Goal: Task Accomplishment & Management: Use online tool/utility

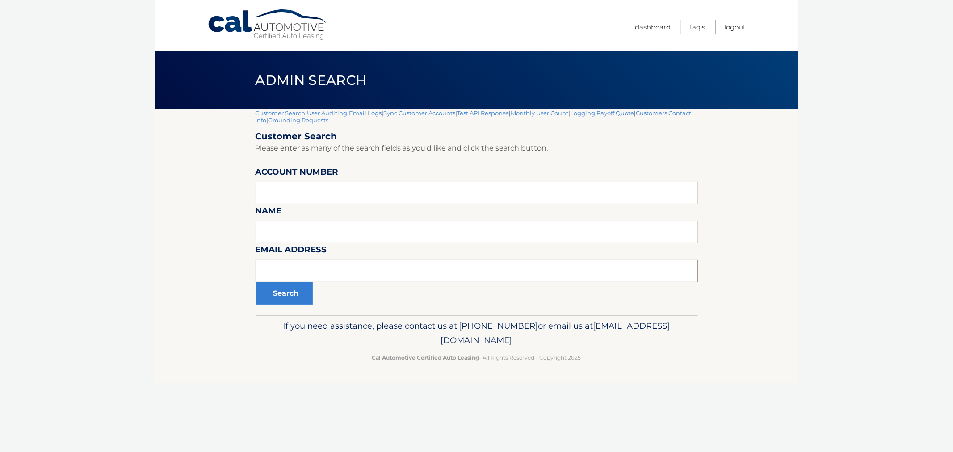
drag, startPoint x: 0, startPoint y: 0, endPoint x: 369, endPoint y: 276, distance: 460.2
click at [369, 276] on input "text" at bounding box center [477, 271] width 442 height 22
paste input "<[EMAIL_ADDRESS][DOMAIN_NAME]"
type input "[EMAIL_ADDRESS][DOMAIN_NAME]"
click at [256, 282] on button "Search" at bounding box center [284, 293] width 57 height 22
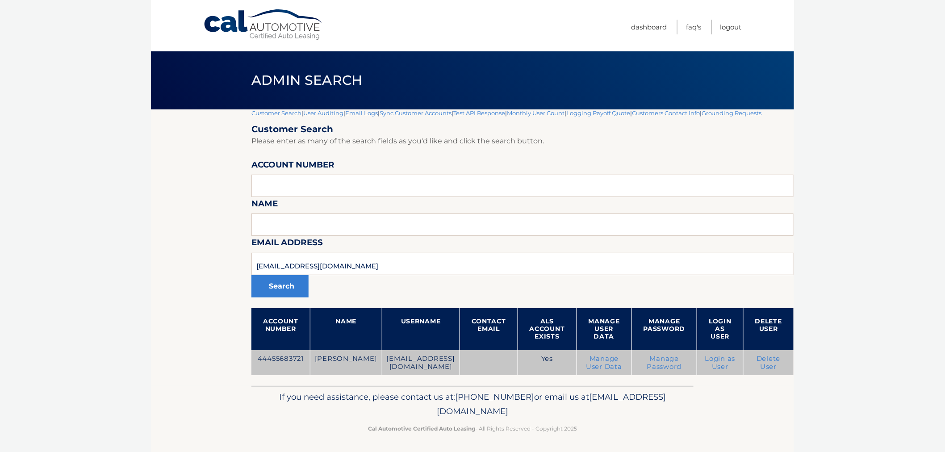
click at [267, 369] on td "44455683721" at bounding box center [280, 362] width 59 height 25
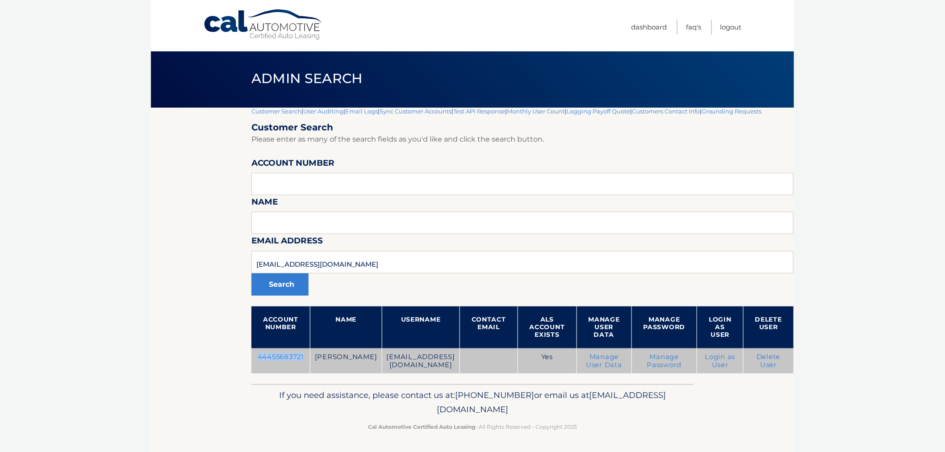
click at [647, 368] on link "Manage Password" at bounding box center [664, 361] width 35 height 16
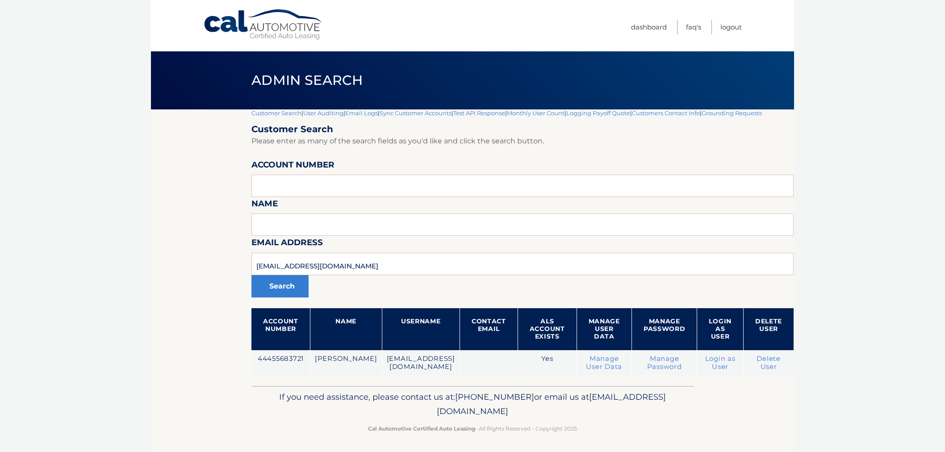
scroll to position [7, 0]
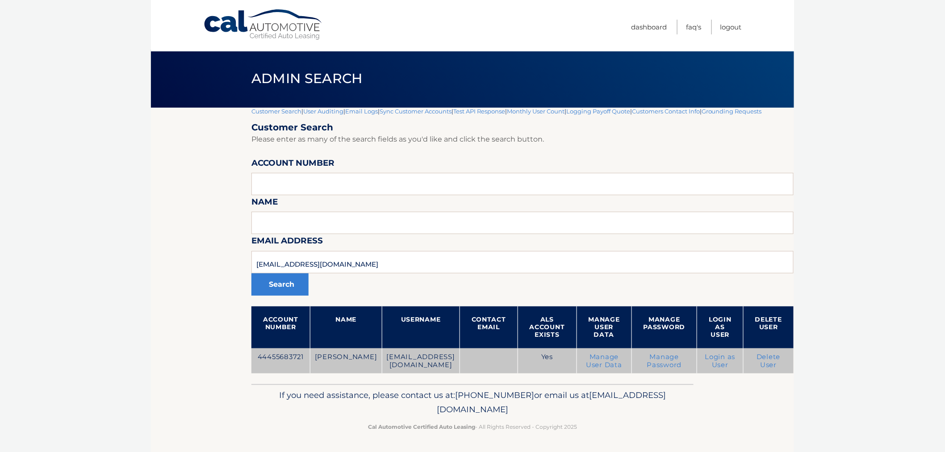
click at [291, 356] on td "44455683721" at bounding box center [280, 360] width 59 height 25
copy td "44455683721"
click at [647, 364] on link "Manage Password" at bounding box center [664, 361] width 35 height 16
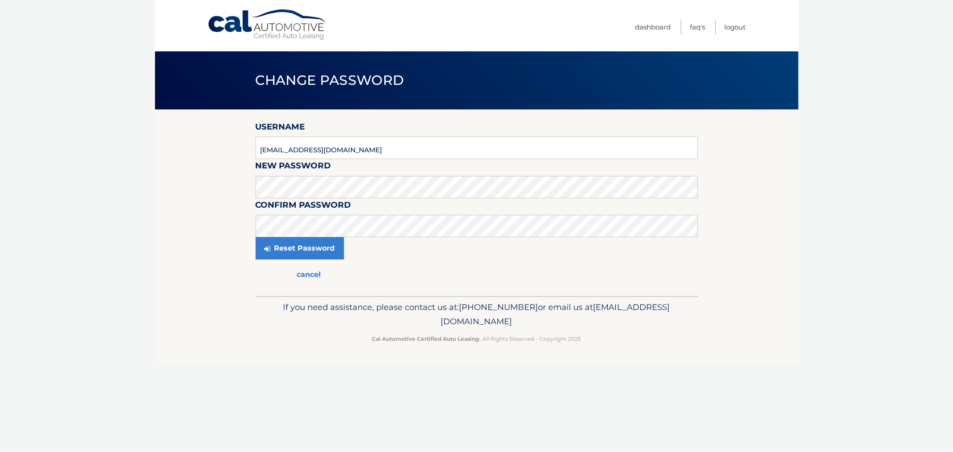
click at [302, 197] on form "Username [EMAIL_ADDRESS][DOMAIN_NAME] New Password Confirm Password Reset Passw…" at bounding box center [477, 202] width 442 height 165
click at [256, 237] on button "Reset Password" at bounding box center [300, 248] width 88 height 22
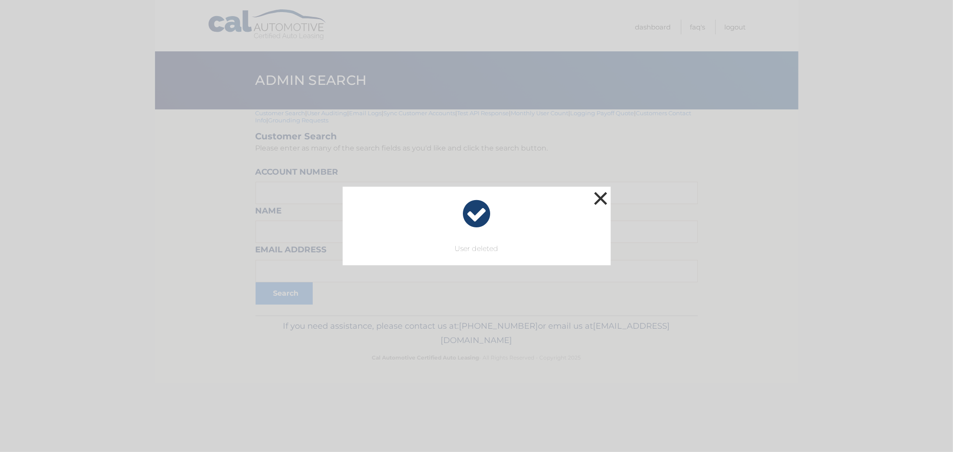
click at [597, 199] on button "×" at bounding box center [601, 198] width 18 height 18
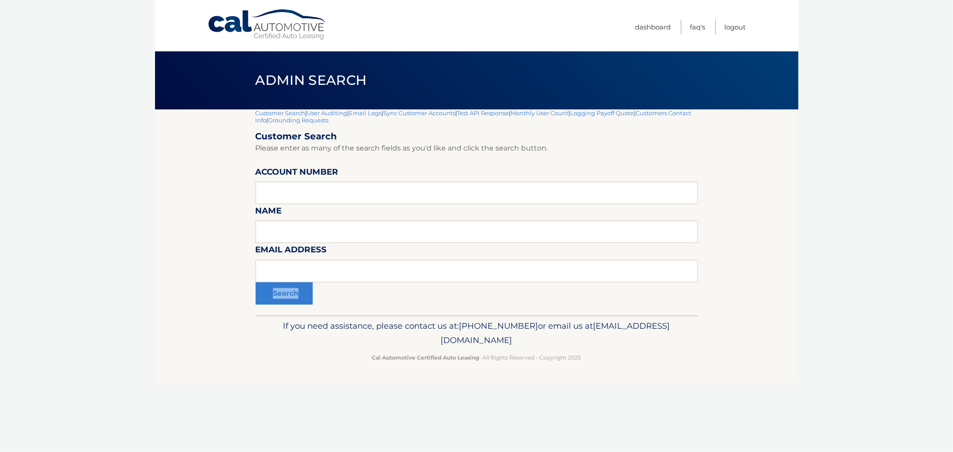
drag, startPoint x: 398, startPoint y: 259, endPoint x: 393, endPoint y: 270, distance: 11.6
click at [396, 261] on form "Customer Search Please enter as many of the search fields as you'd like and cli…" at bounding box center [477, 218] width 442 height 174
click at [394, 271] on input "text" at bounding box center [477, 271] width 442 height 22
click at [387, 274] on input "text" at bounding box center [477, 271] width 442 height 22
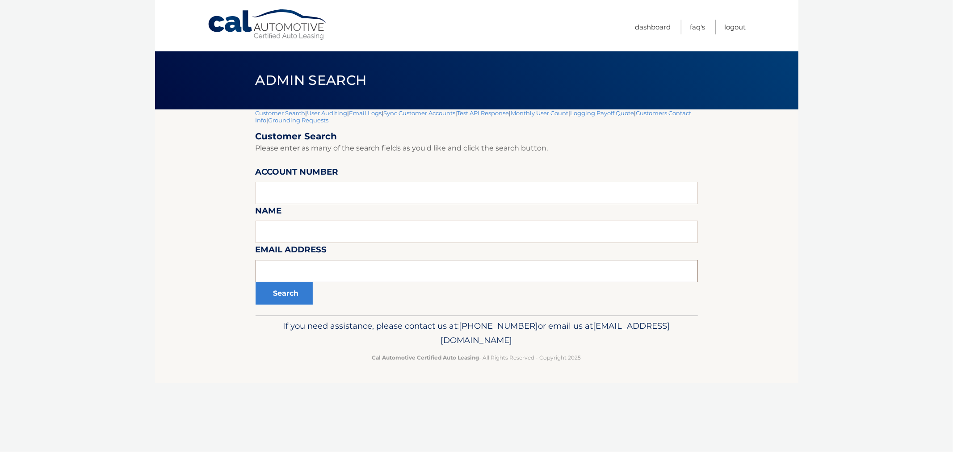
paste input "dnancy27@yahoo.com"
type input "dnancy27@yahoo.com"
click at [278, 295] on button "Search" at bounding box center [284, 293] width 57 height 22
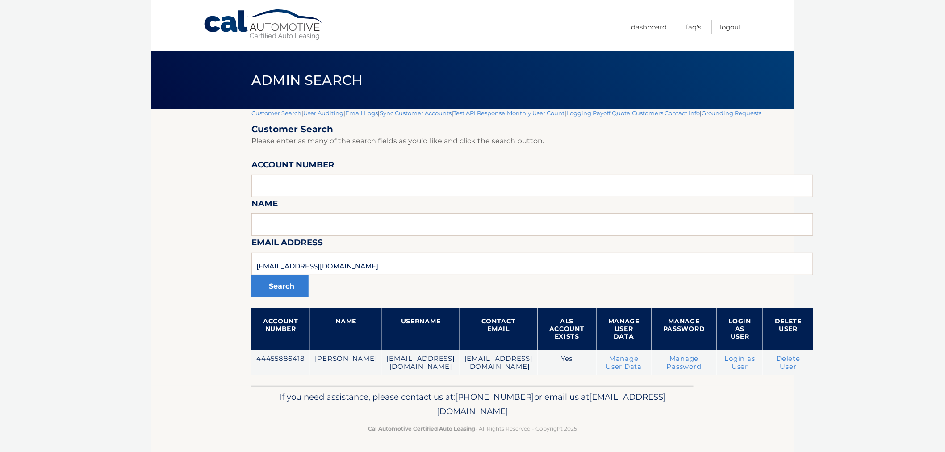
click at [286, 359] on td "44455886418" at bounding box center [280, 362] width 59 height 25
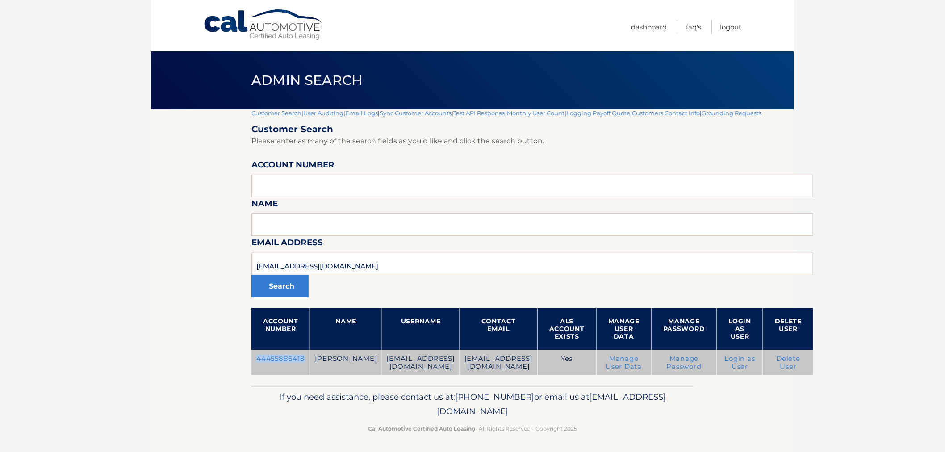
copy td "44455886418"
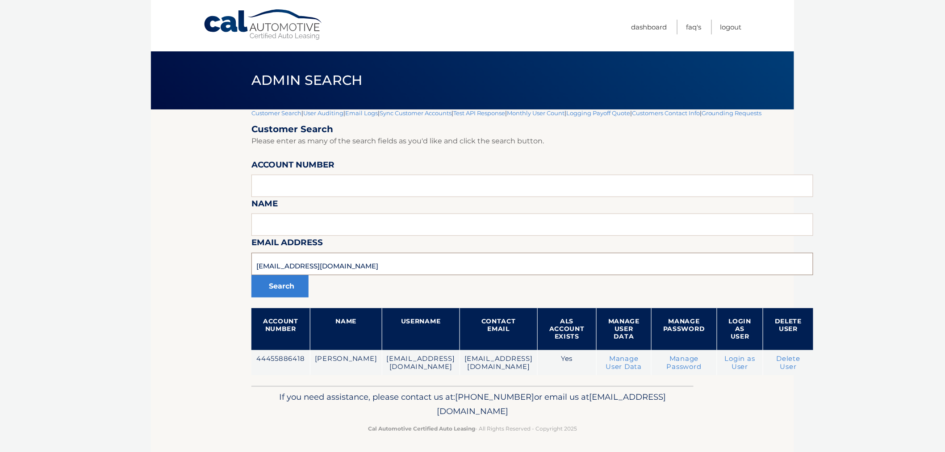
drag, startPoint x: 394, startPoint y: 262, endPoint x: 181, endPoint y: 270, distance: 213.2
click at [180, 271] on section "Customer Search | User Auditing | Email Logs | Sync Customer Accounts | Test AP…" at bounding box center [472, 247] width 643 height 277
paste input "sue51man@gmail.co"
type input "[EMAIL_ADDRESS][DOMAIN_NAME]"
click at [251, 275] on button "Search" at bounding box center [279, 286] width 57 height 22
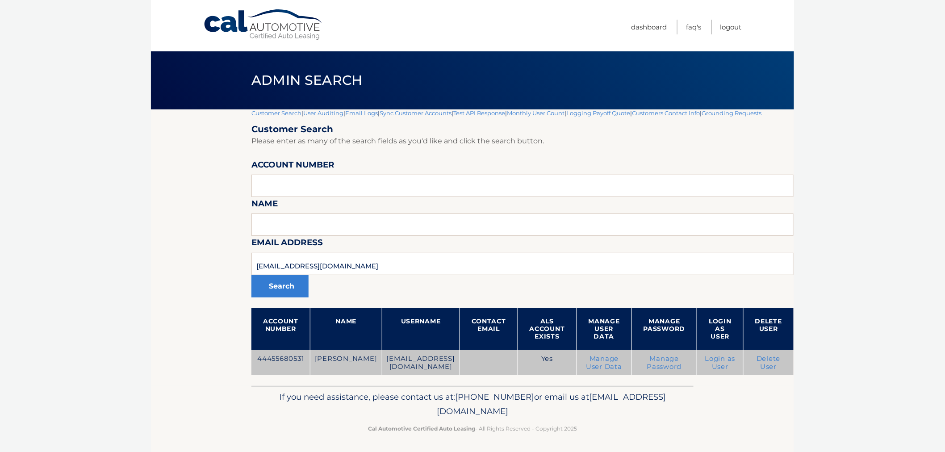
click at [289, 368] on td "44455680531" at bounding box center [280, 362] width 59 height 25
copy td "44455680531"
